Goal: Information Seeking & Learning: Compare options

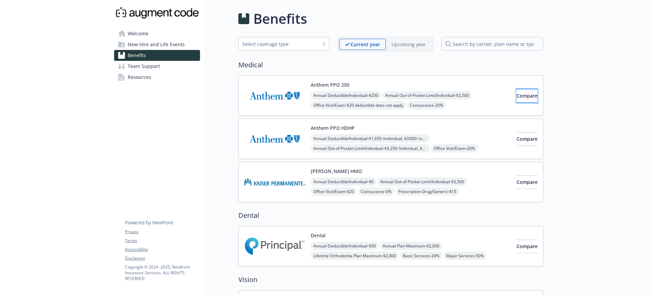
click at [516, 96] on span "Compare" at bounding box center [526, 95] width 21 height 6
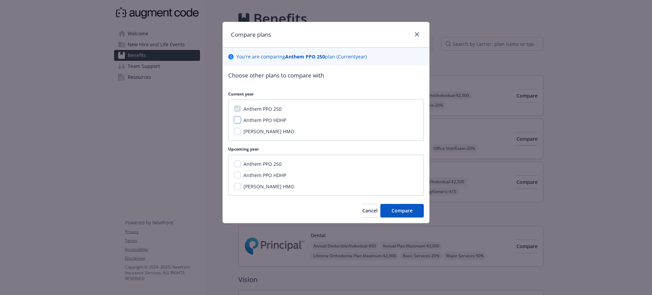
click at [237, 118] on input "Anthem PPO HDHP" at bounding box center [237, 119] width 7 height 7
checkbox input "true"
click at [237, 133] on input "[PERSON_NAME] HMO" at bounding box center [237, 131] width 7 height 7
checkbox input "true"
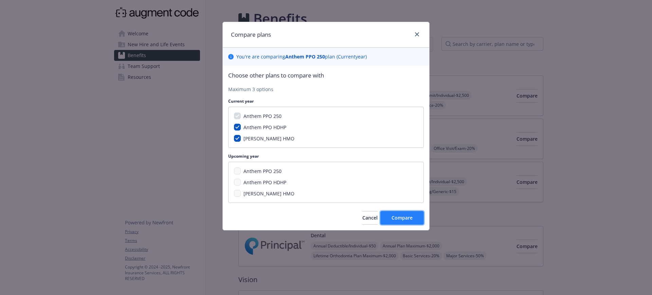
click at [400, 220] on span "Compare" at bounding box center [401, 217] width 21 height 6
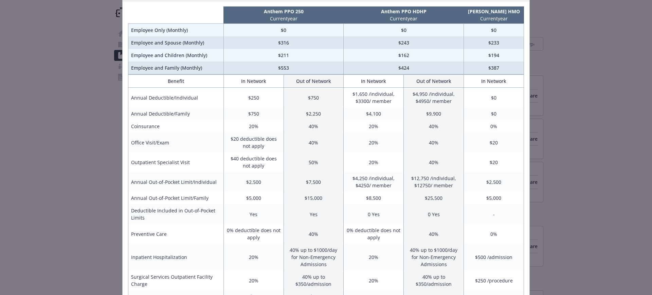
scroll to position [47, 0]
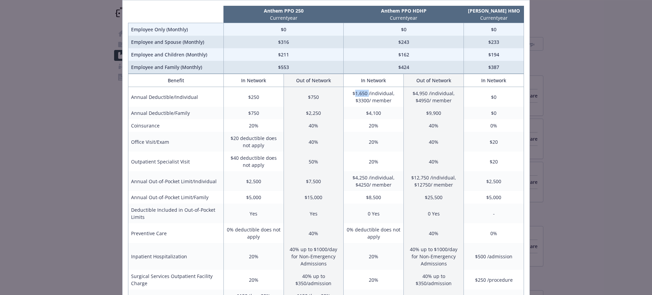
drag, startPoint x: 353, startPoint y: 94, endPoint x: 367, endPoint y: 94, distance: 14.6
click at [367, 94] on td "$1,650 /individual, $3300/ member" at bounding box center [373, 97] width 60 height 20
click at [376, 94] on td "$1,650 /individual, $3300/ member" at bounding box center [373, 97] width 60 height 20
drag, startPoint x: 497, startPoint y: 98, endPoint x: 481, endPoint y: 98, distance: 16.6
click at [480, 98] on td "$0" at bounding box center [494, 97] width 60 height 20
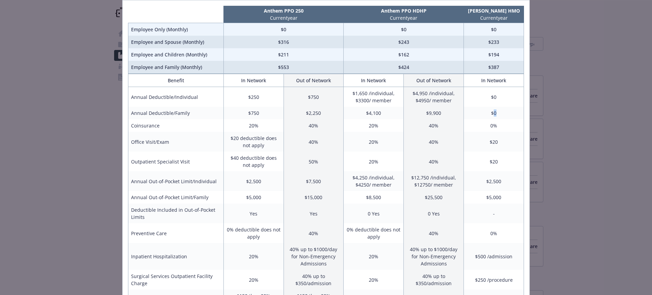
click at [491, 116] on td "$0" at bounding box center [494, 113] width 60 height 13
drag, startPoint x: 487, startPoint y: 127, endPoint x: 483, endPoint y: 127, distance: 4.4
click at [484, 127] on td "0%" at bounding box center [494, 125] width 60 height 13
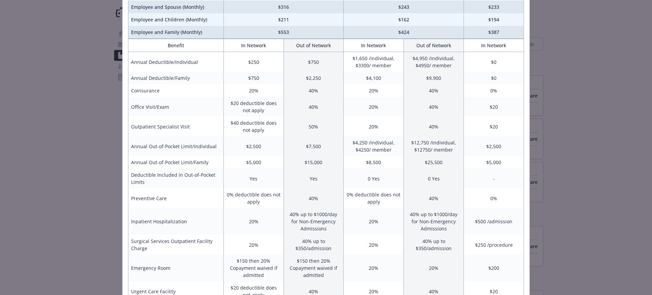
scroll to position [86, 0]
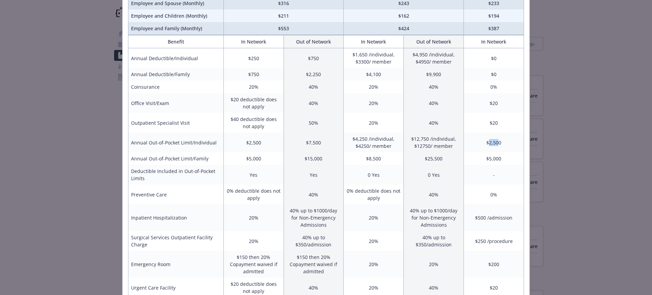
drag, startPoint x: 496, startPoint y: 141, endPoint x: 485, endPoint y: 141, distance: 11.2
click at [486, 141] on td "$2,500" at bounding box center [494, 142] width 60 height 20
drag, startPoint x: 486, startPoint y: 157, endPoint x: 504, endPoint y: 158, distance: 18.4
click at [504, 158] on td "$5,000" at bounding box center [494, 158] width 60 height 13
click at [500, 156] on td "$5,000" at bounding box center [494, 158] width 60 height 13
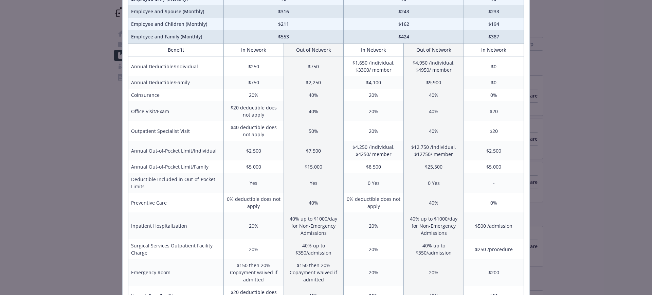
scroll to position [81, 0]
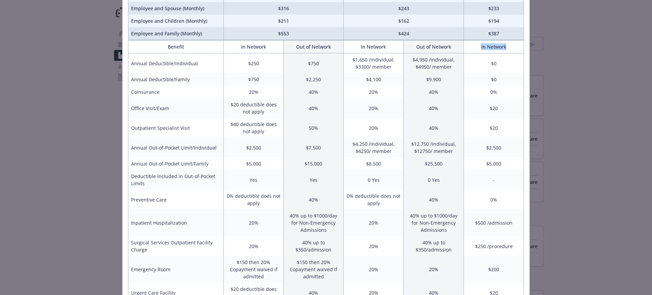
drag, startPoint x: 475, startPoint y: 47, endPoint x: 515, endPoint y: 46, distance: 39.7
click at [515, 46] on th "In Network" at bounding box center [494, 46] width 60 height 13
click at [506, 46] on th "In Network" at bounding box center [494, 46] width 60 height 13
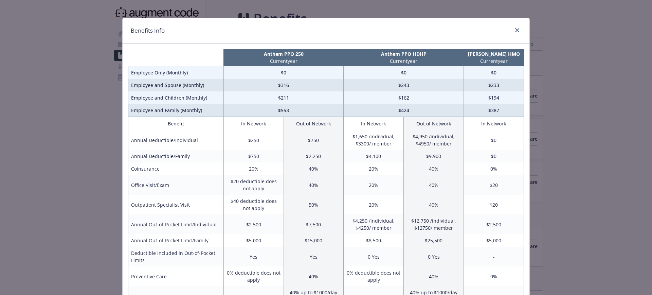
scroll to position [0, 0]
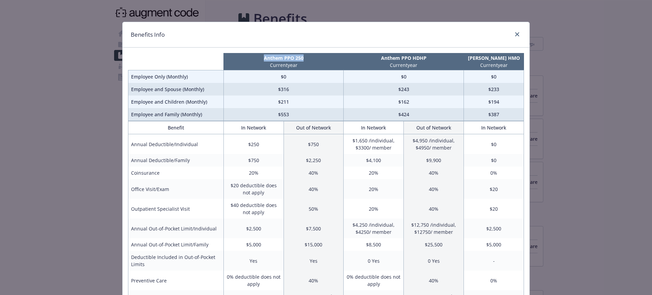
drag, startPoint x: 259, startPoint y: 56, endPoint x: 312, endPoint y: 61, distance: 52.5
click at [312, 61] on th "Anthem PPO 250 Current year" at bounding box center [283, 61] width 120 height 17
click at [307, 57] on p "Anthem PPO 250" at bounding box center [283, 57] width 117 height 7
drag, startPoint x: 308, startPoint y: 57, endPoint x: 245, endPoint y: 58, distance: 63.5
click at [244, 58] on p "Anthem PPO 250" at bounding box center [283, 57] width 117 height 7
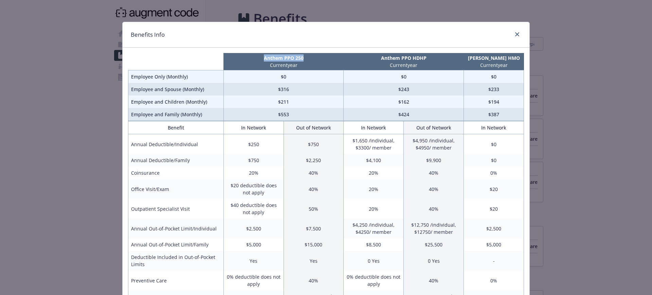
click at [254, 58] on p "Anthem PPO 250" at bounding box center [283, 57] width 117 height 7
drag, startPoint x: 257, startPoint y: 58, endPoint x: 306, endPoint y: 57, distance: 48.9
click at [306, 57] on p "Anthem PPO 250" at bounding box center [283, 57] width 117 height 7
click at [307, 59] on p "Anthem PPO 250" at bounding box center [283, 57] width 117 height 7
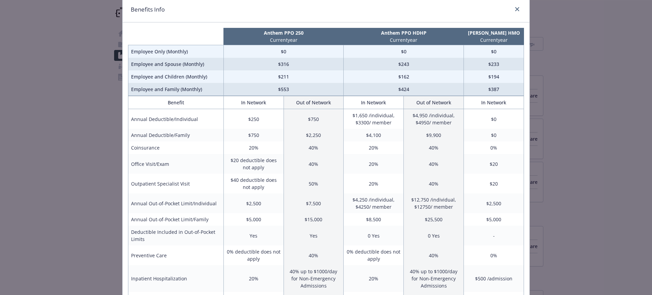
scroll to position [24, 0]
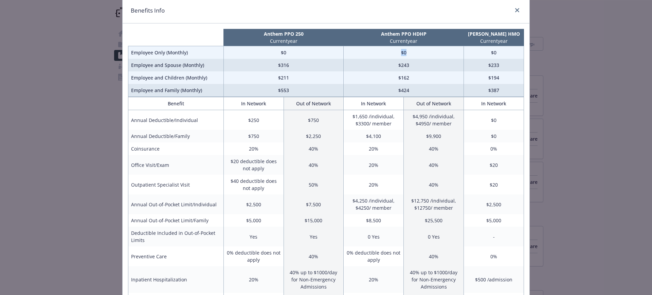
drag, startPoint x: 410, startPoint y: 53, endPoint x: 383, endPoint y: 53, distance: 27.1
click at [383, 53] on td "$0" at bounding box center [403, 52] width 120 height 13
click at [284, 51] on td "$0" at bounding box center [283, 52] width 120 height 13
drag, startPoint x: 405, startPoint y: 51, endPoint x: 390, endPoint y: 51, distance: 14.6
click at [391, 51] on td "$0" at bounding box center [403, 52] width 120 height 13
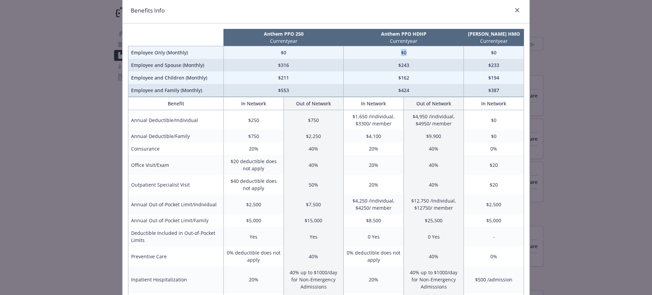
click at [387, 51] on td "$0" at bounding box center [403, 52] width 120 height 13
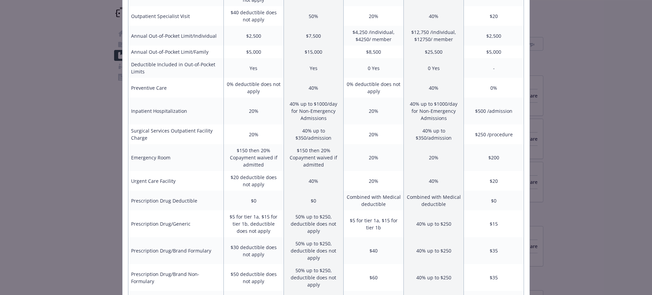
scroll to position [0, 0]
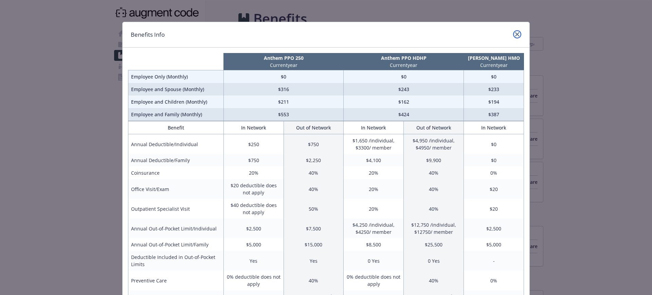
click at [515, 34] on icon "close" at bounding box center [517, 34] width 4 height 4
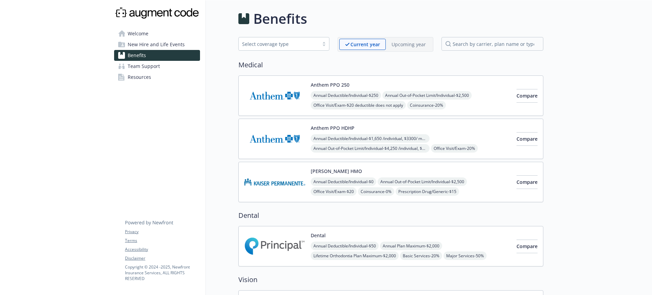
click at [321, 83] on button "Anthem PPO 250" at bounding box center [329, 84] width 39 height 7
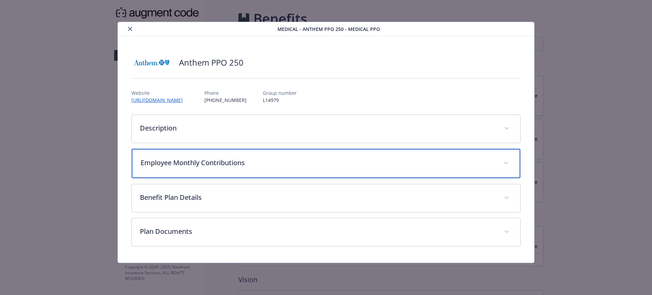
click at [272, 159] on p "Employee Monthly Contributions" at bounding box center [317, 162] width 355 height 10
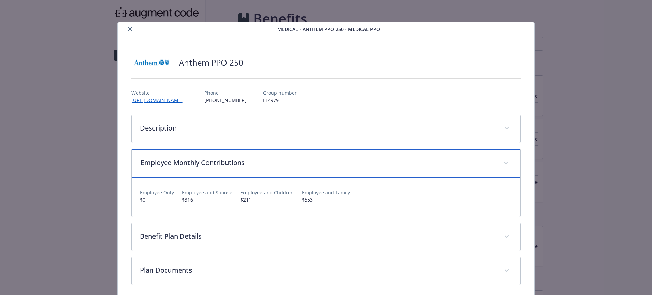
scroll to position [3, 0]
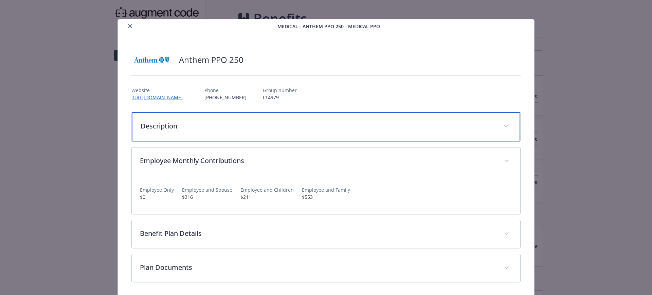
click at [275, 130] on p "Description" at bounding box center [317, 126] width 355 height 10
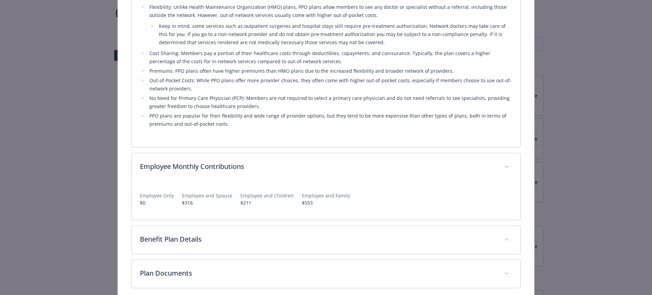
scroll to position [240, 0]
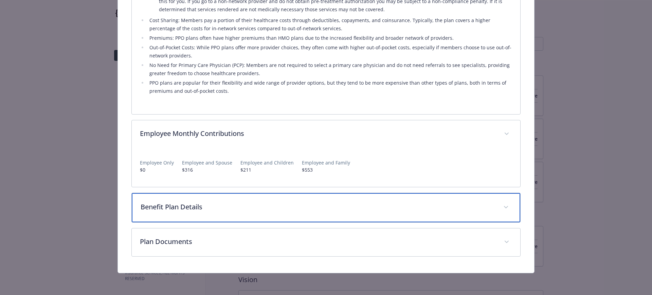
click at [228, 210] on p "Benefit Plan Details" at bounding box center [317, 207] width 355 height 10
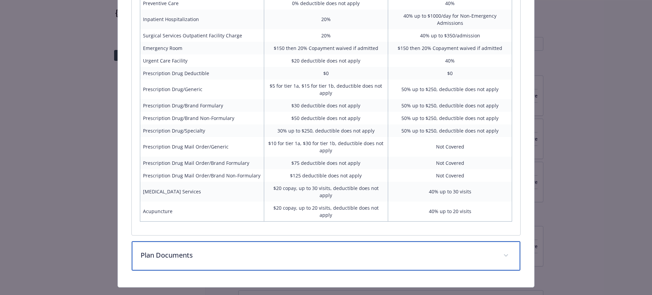
click at [241, 250] on p "Plan Documents" at bounding box center [317, 255] width 355 height 10
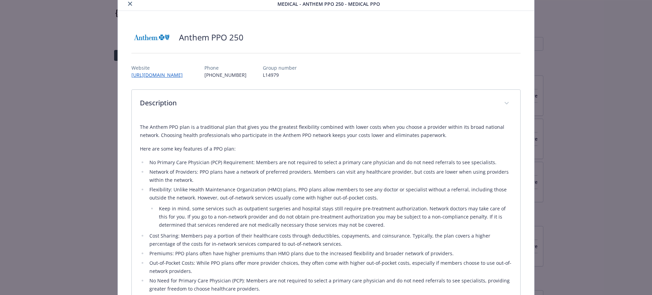
scroll to position [0, 0]
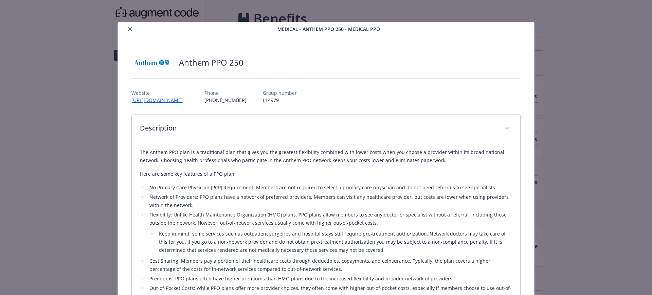
click at [128, 29] on icon "close" at bounding box center [130, 29] width 4 height 4
